Goal: Browse casually

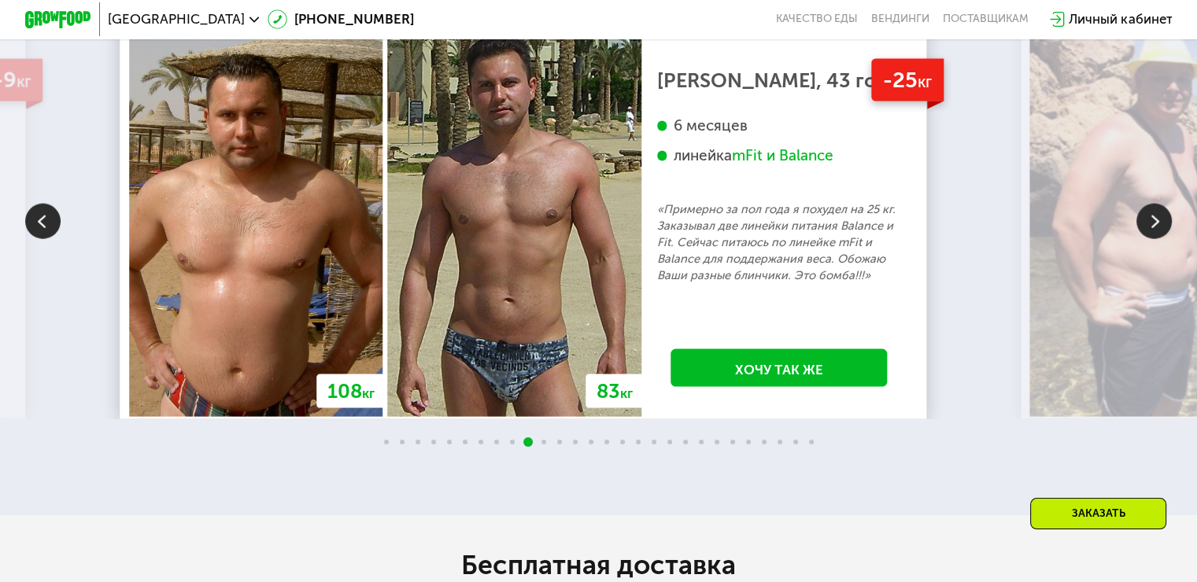
scroll to position [3329, 0]
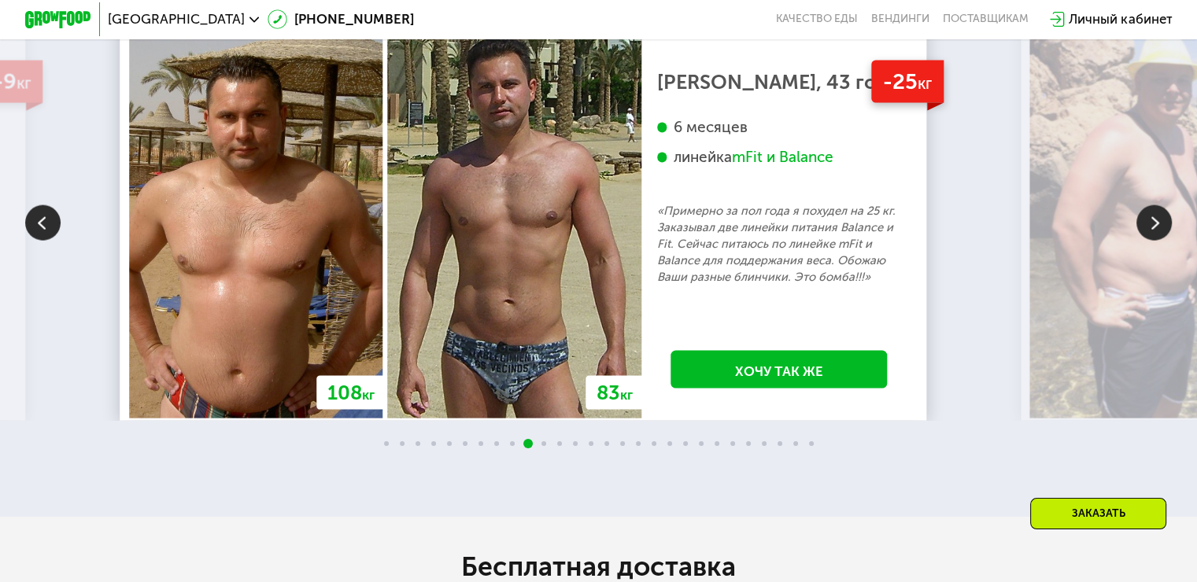
click at [1150, 231] on img at bounding box center [1154, 222] width 35 height 35
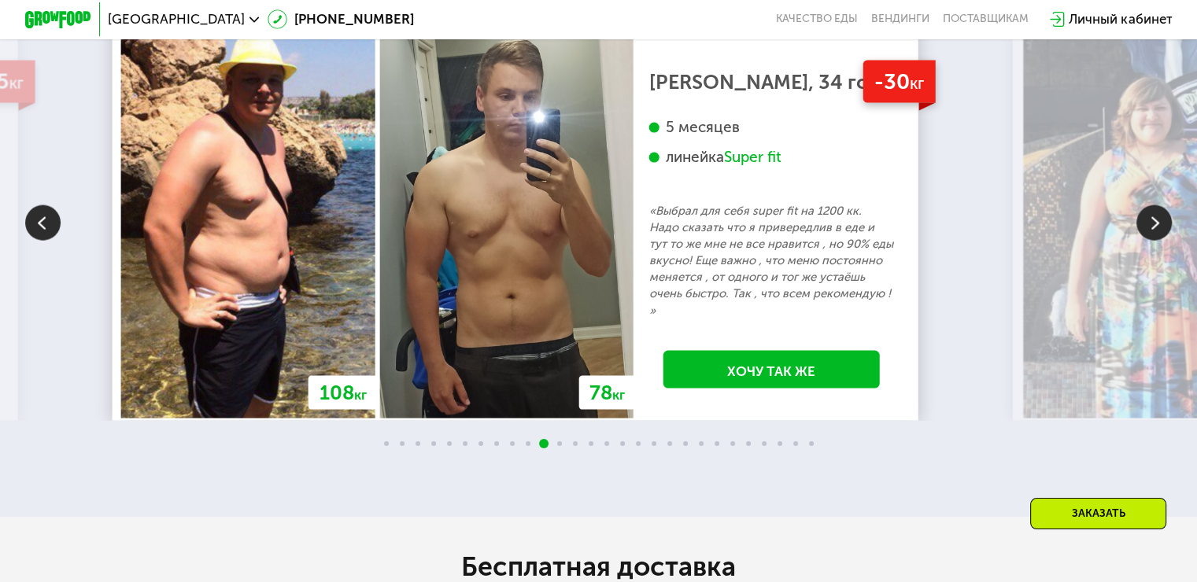
click at [1150, 233] on img at bounding box center [1154, 222] width 35 height 35
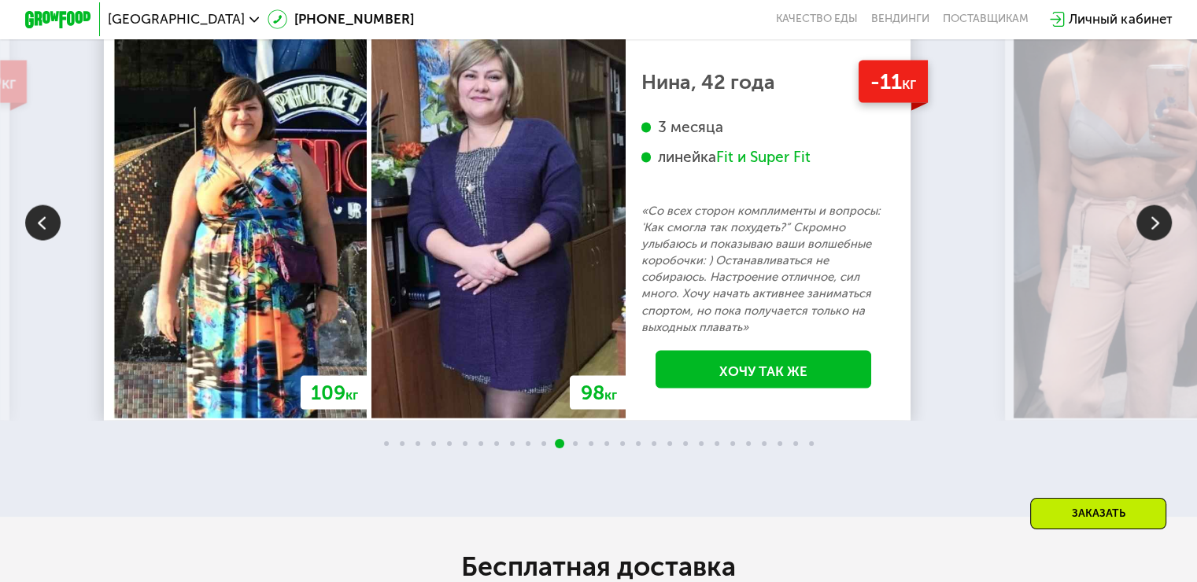
click at [1152, 233] on img at bounding box center [1154, 222] width 35 height 35
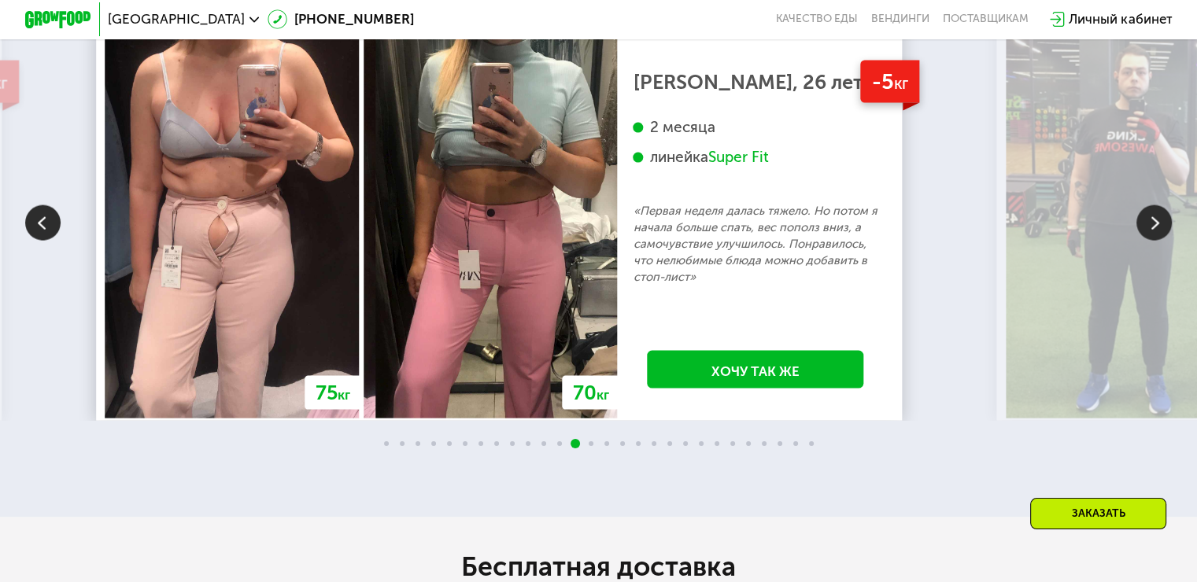
click at [1144, 227] on img at bounding box center [1154, 222] width 35 height 35
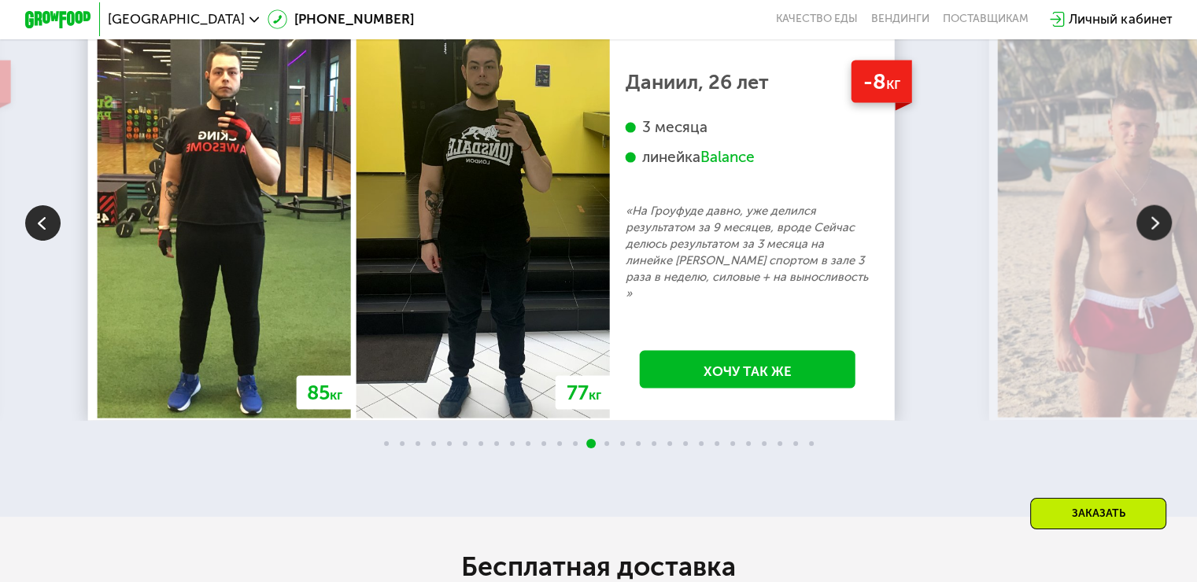
click at [1144, 227] on img at bounding box center [1154, 222] width 35 height 35
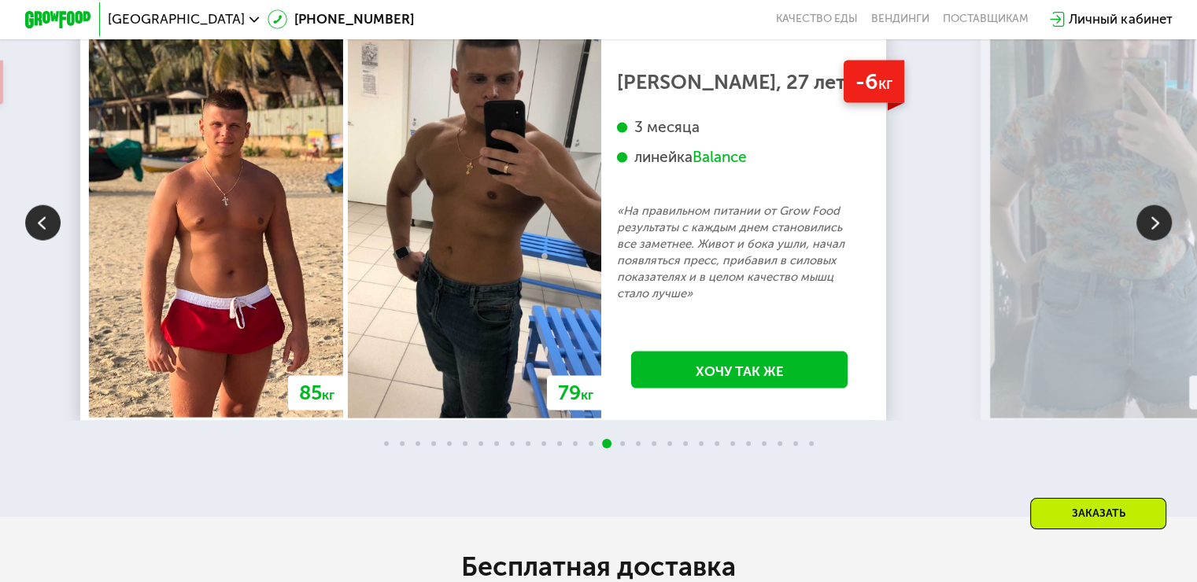
click at [1144, 227] on img at bounding box center [1154, 222] width 35 height 35
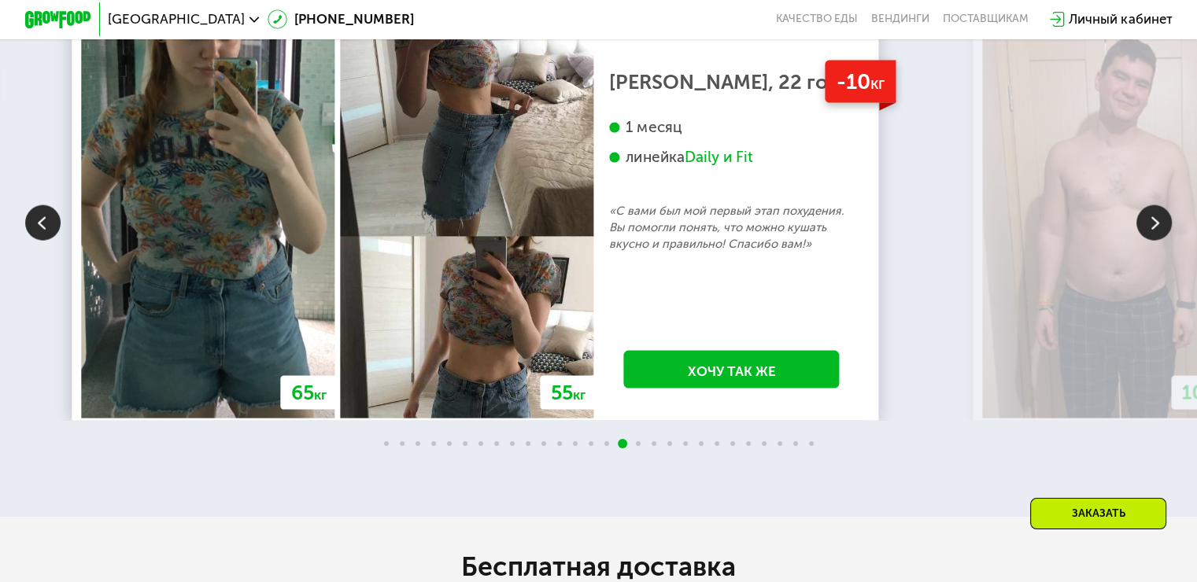
click at [1144, 227] on img at bounding box center [1154, 222] width 35 height 35
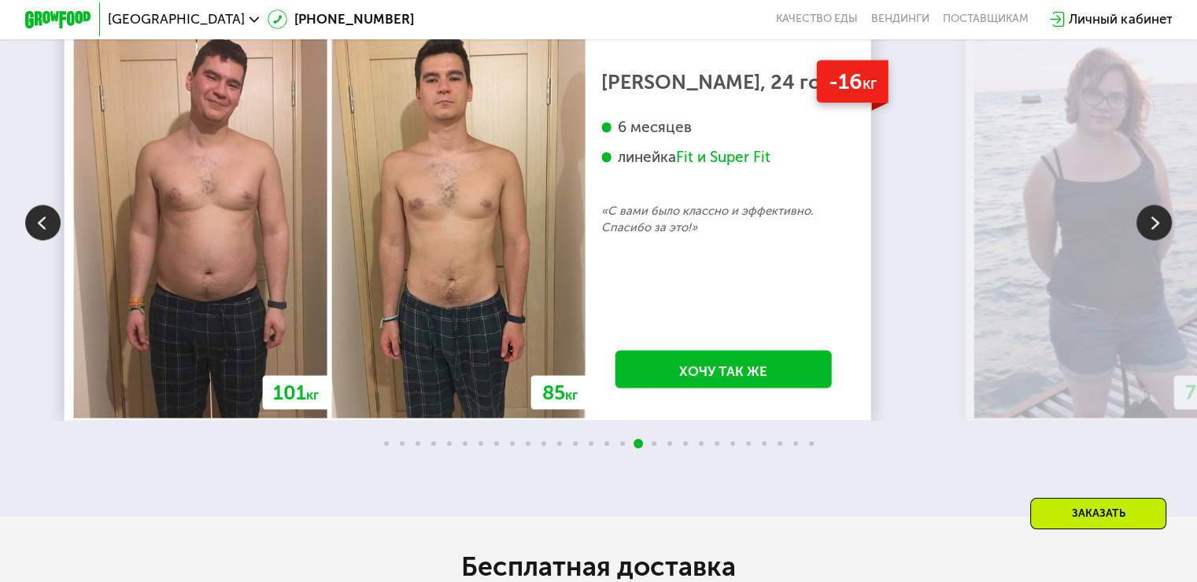
click at [1144, 227] on img at bounding box center [1154, 222] width 35 height 35
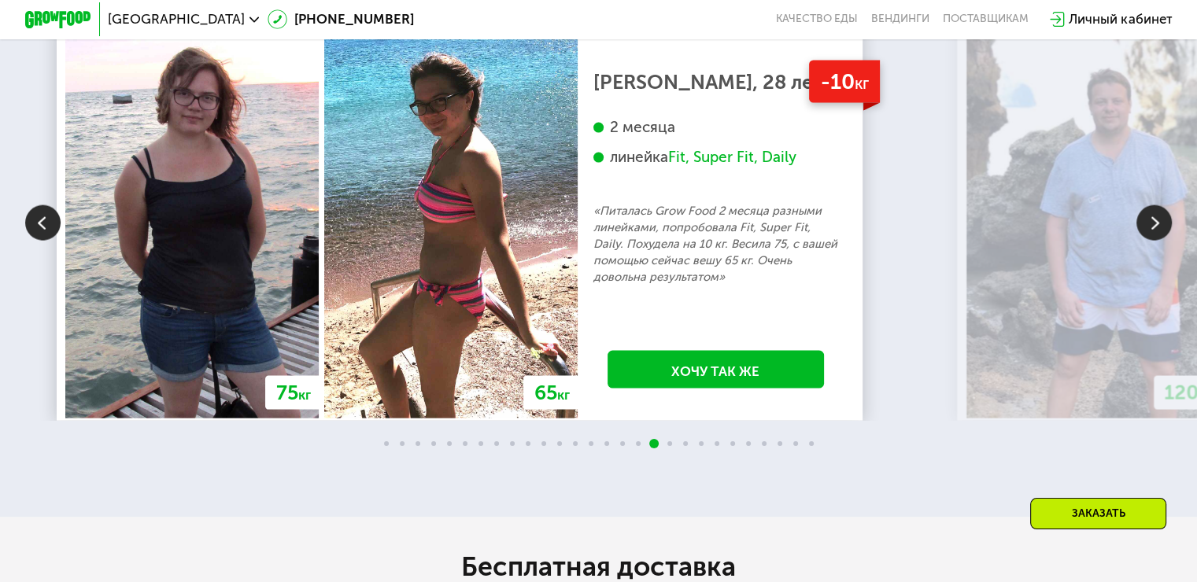
click at [1144, 227] on img at bounding box center [1154, 222] width 35 height 35
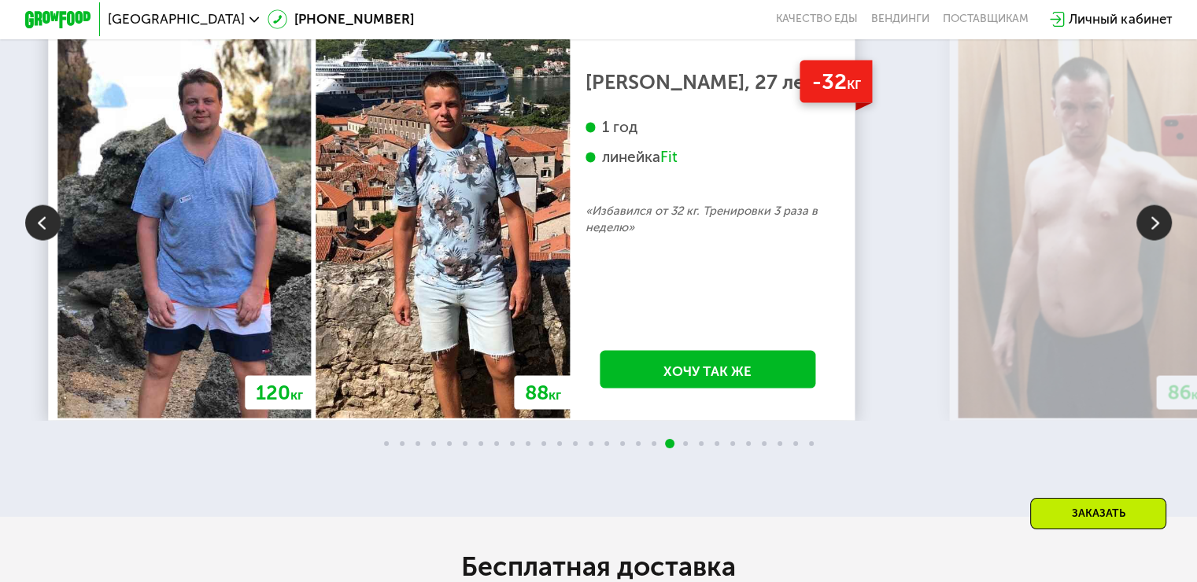
click at [1144, 227] on img at bounding box center [1154, 222] width 35 height 35
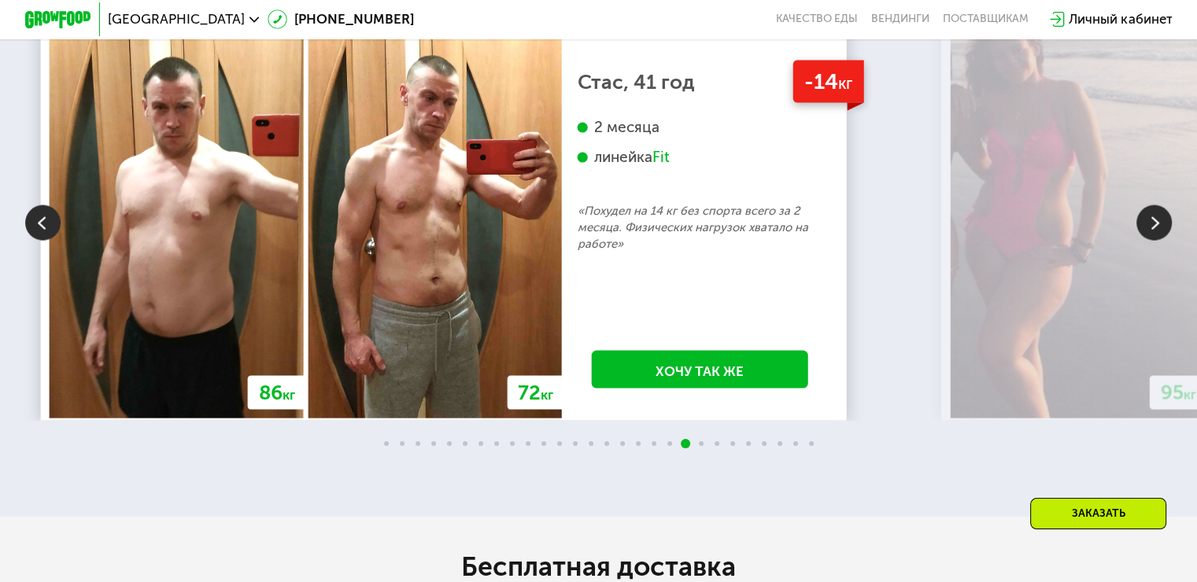
click at [1144, 227] on img at bounding box center [1154, 222] width 35 height 35
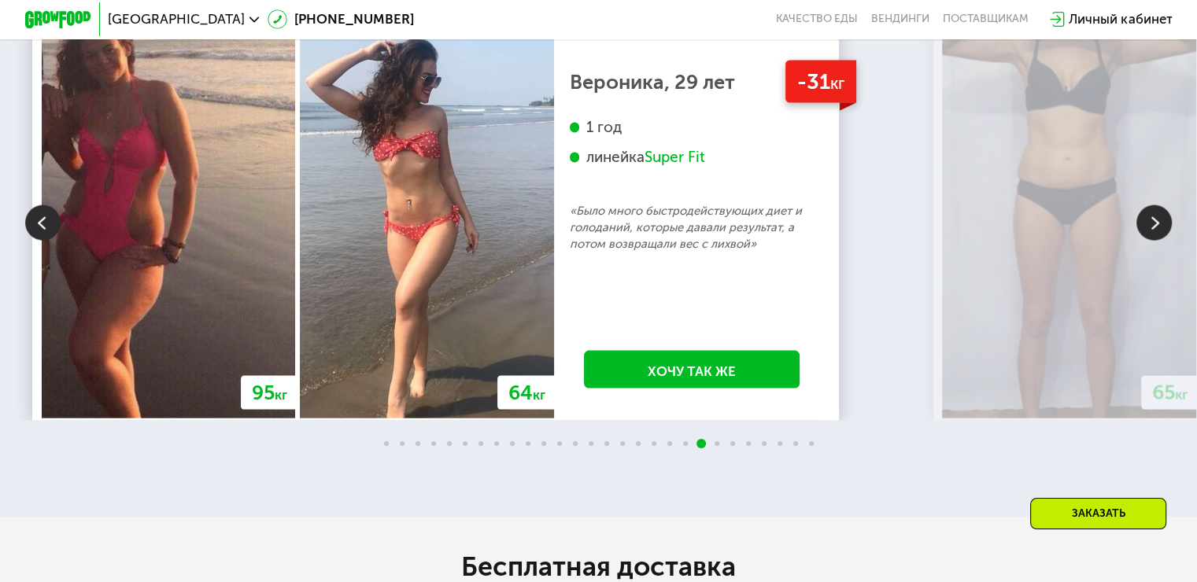
click at [1150, 227] on img at bounding box center [1154, 222] width 35 height 35
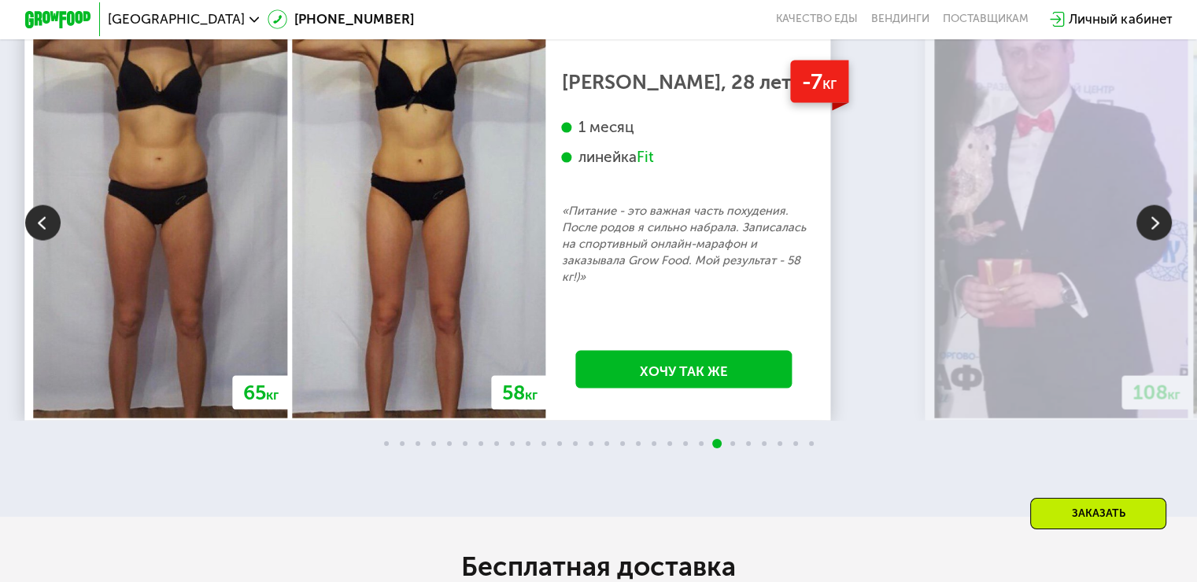
click at [1150, 227] on img at bounding box center [1154, 222] width 35 height 35
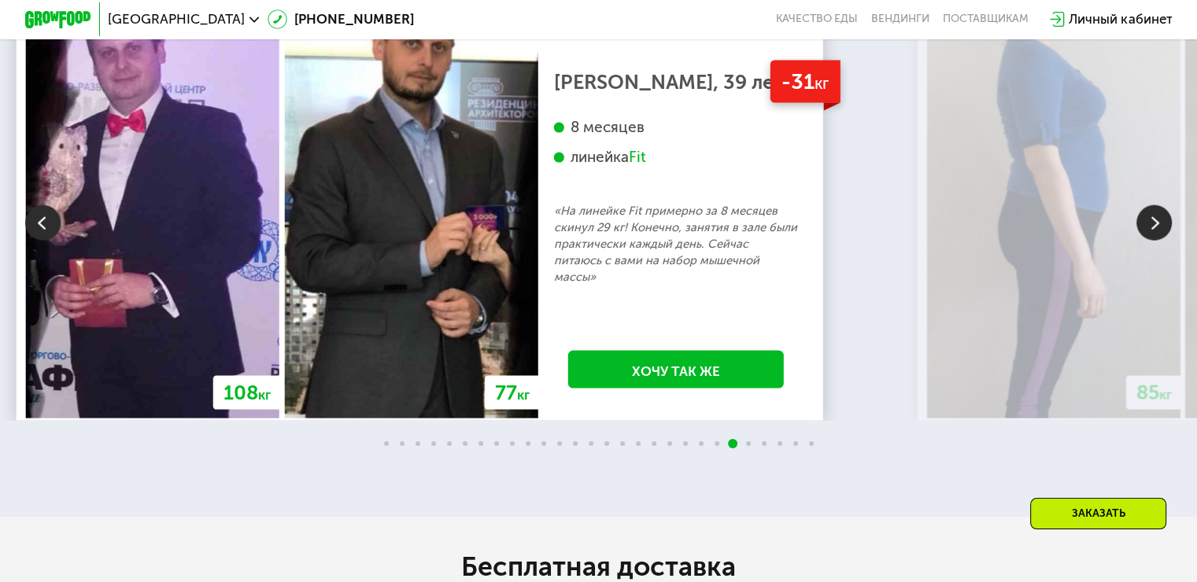
click at [1150, 227] on img at bounding box center [1154, 222] width 35 height 35
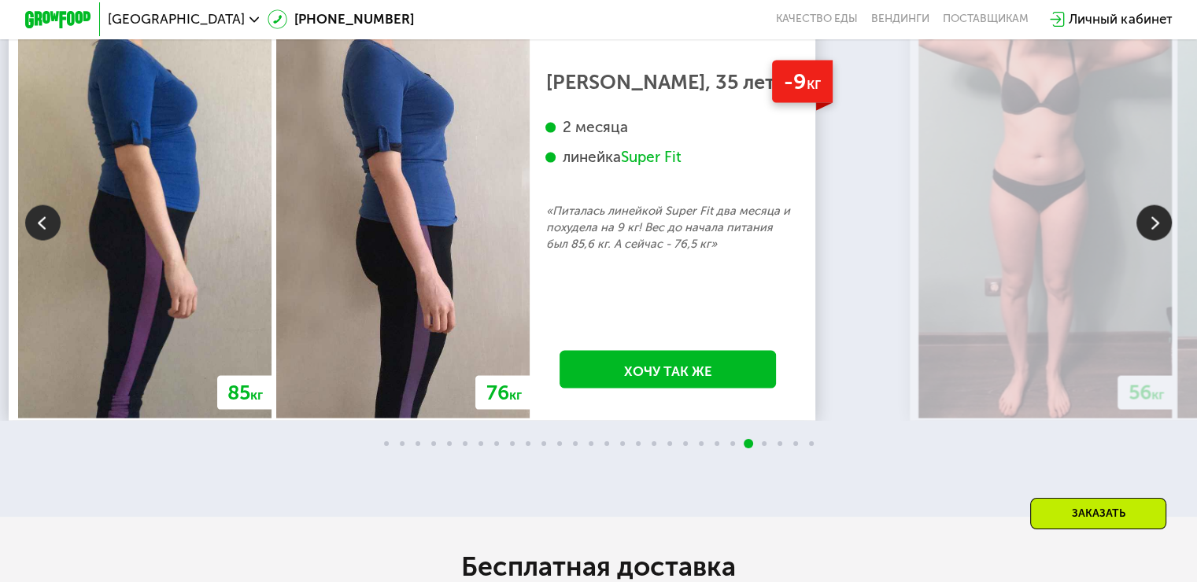
click at [44, 228] on img at bounding box center [42, 222] width 35 height 35
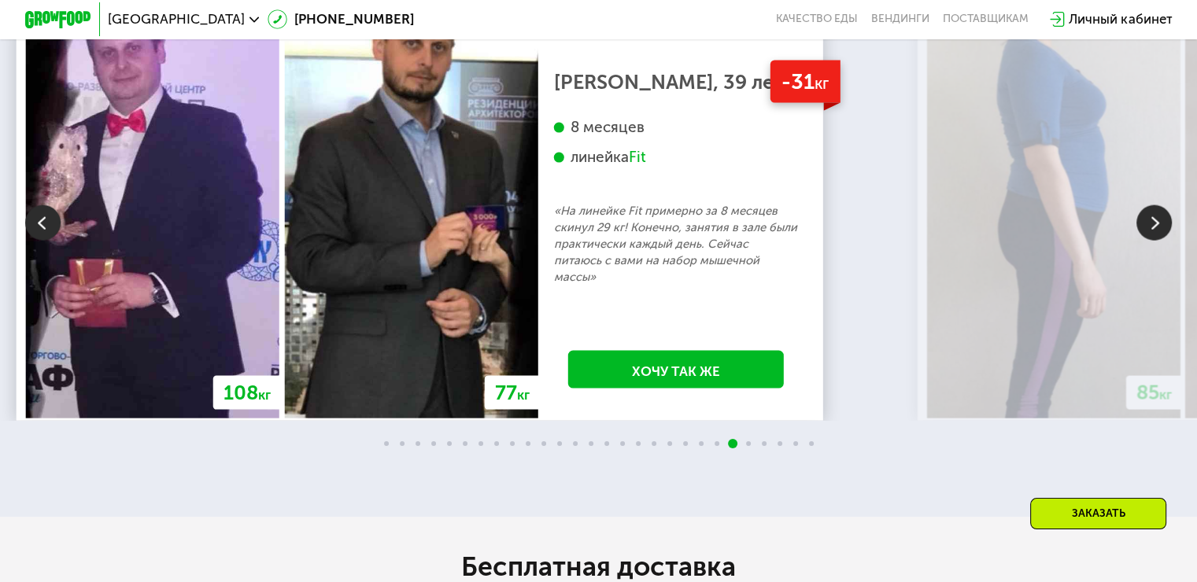
click at [1152, 231] on img at bounding box center [1154, 222] width 35 height 35
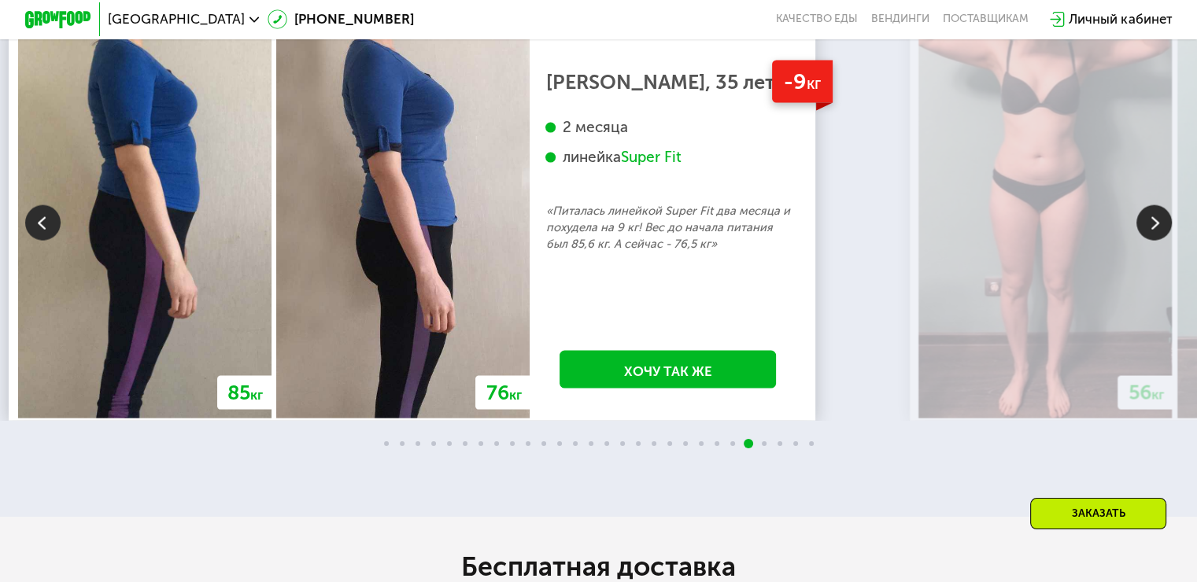
click at [1152, 231] on img at bounding box center [1154, 222] width 35 height 35
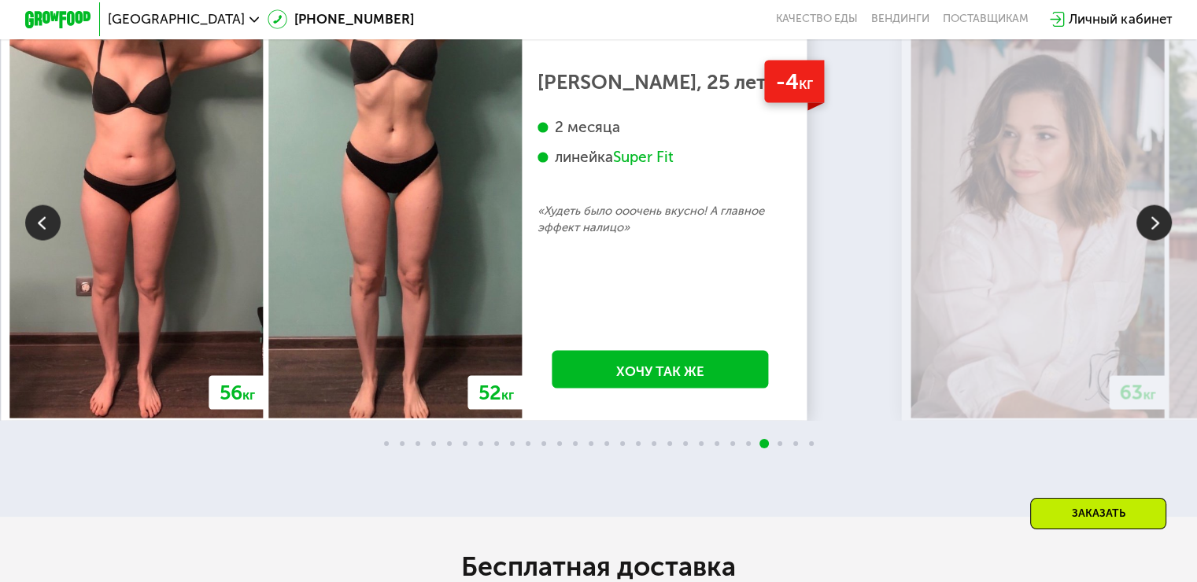
click at [1152, 231] on img at bounding box center [1154, 222] width 35 height 35
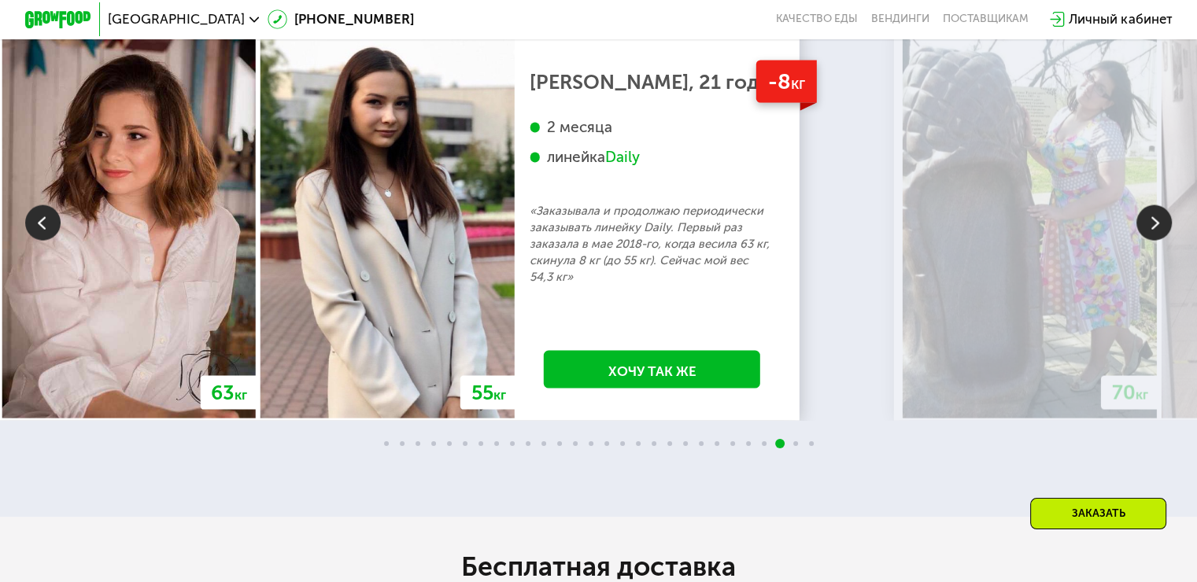
click at [1152, 231] on img at bounding box center [1154, 222] width 35 height 35
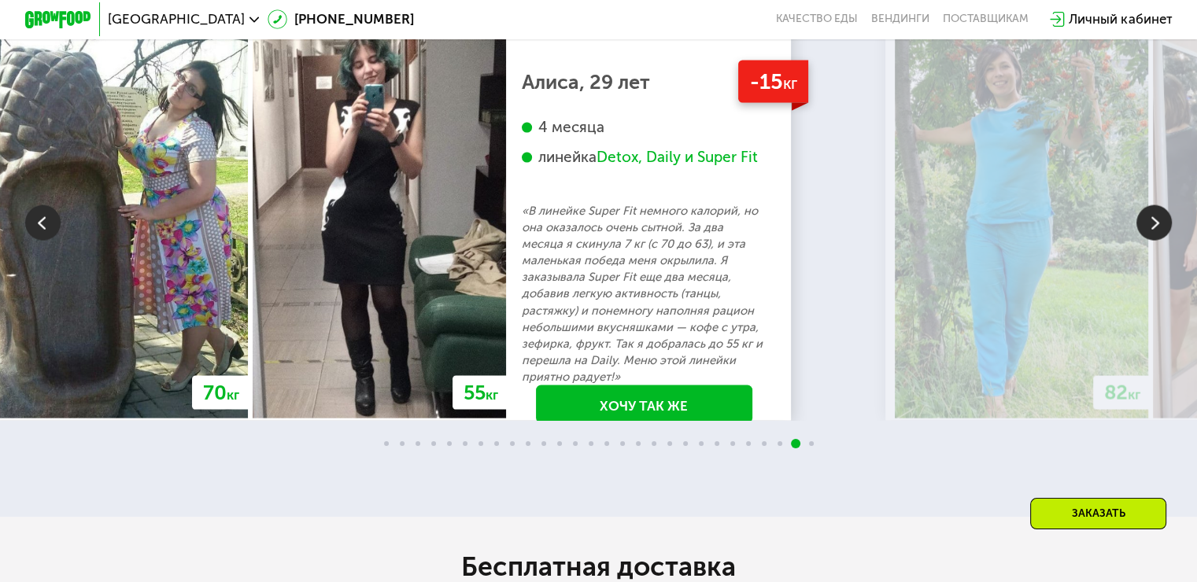
click at [1144, 229] on img at bounding box center [1154, 222] width 35 height 35
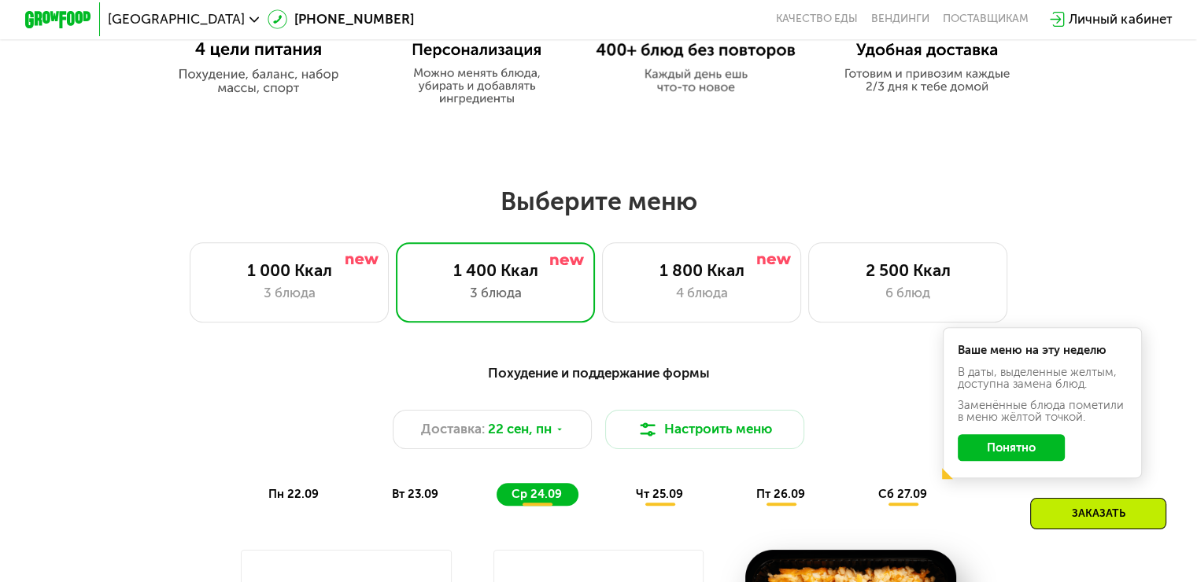
scroll to position [945, 0]
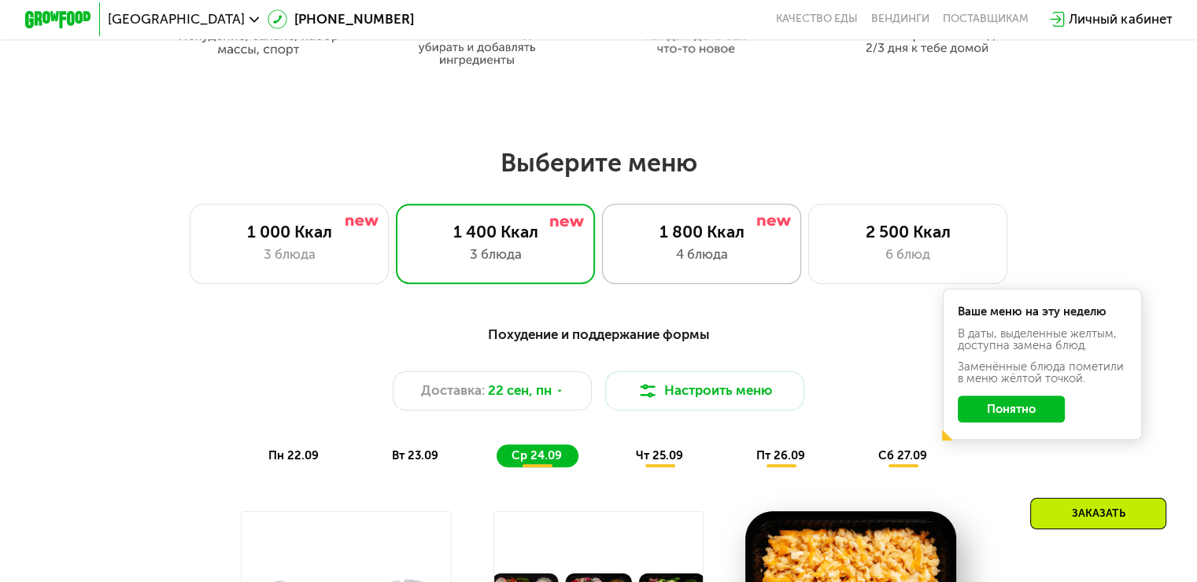
click at [675, 238] on div "1 800 Ккал" at bounding box center [701, 232] width 165 height 20
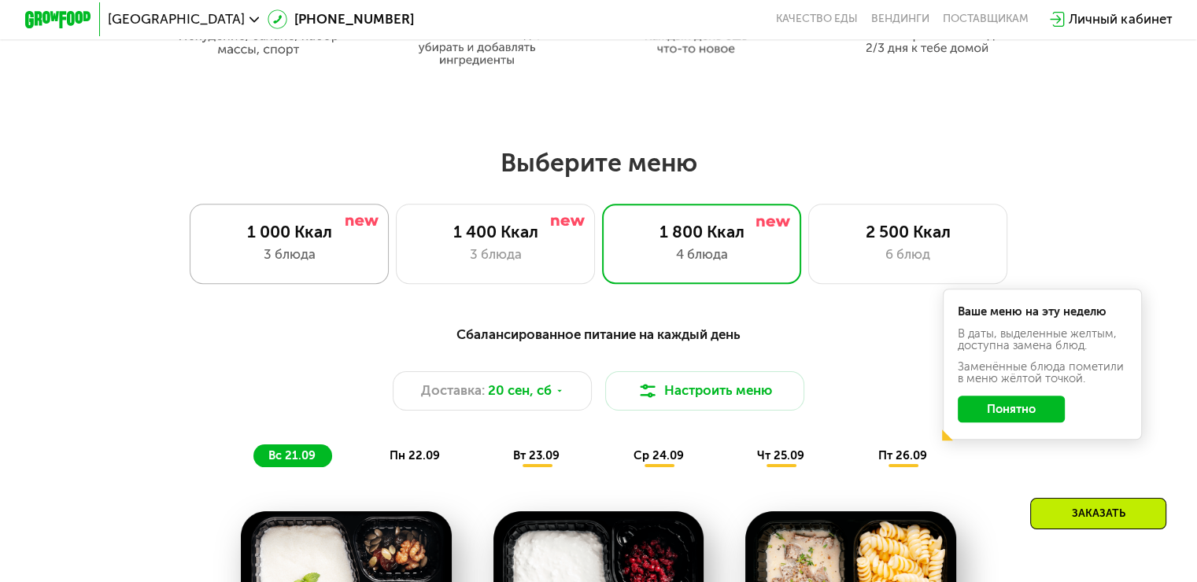
click at [323, 258] on div "3 блюда" at bounding box center [289, 255] width 165 height 20
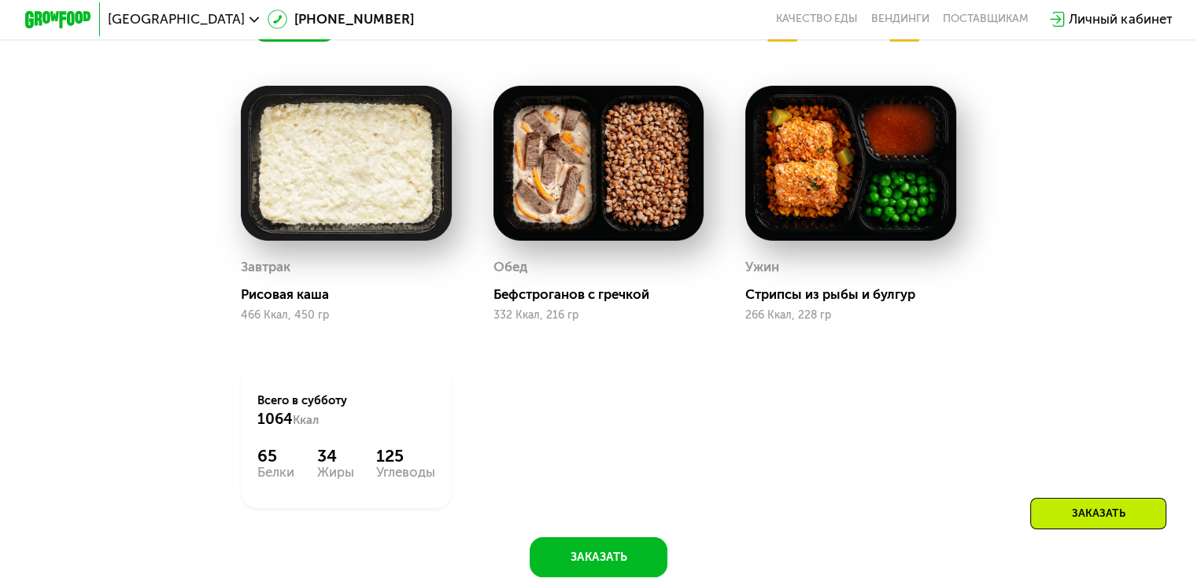
scroll to position [1338, 0]
